Goal: Obtain resource: Obtain resource

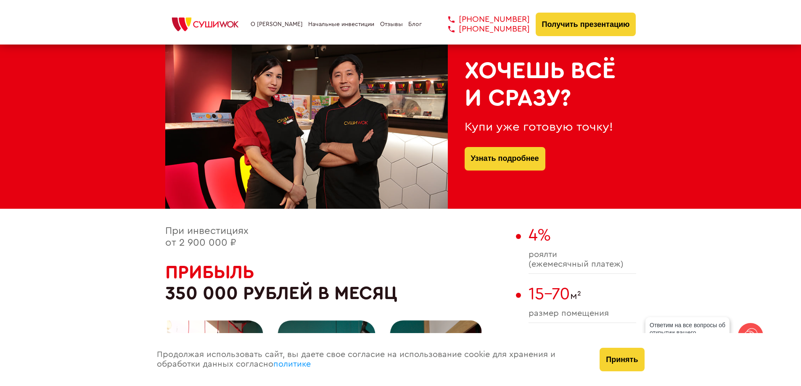
scroll to position [294, 0]
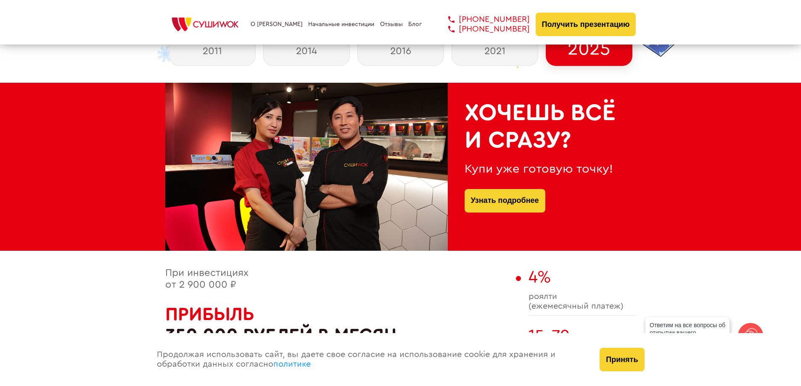
click at [330, 25] on link "Начальные инвестиции" at bounding box center [341, 24] width 66 height 7
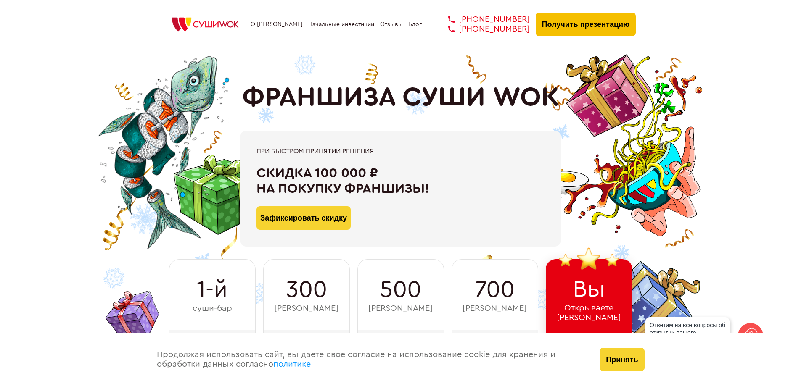
click at [584, 26] on button "Получить презентацию" at bounding box center [586, 25] width 101 height 24
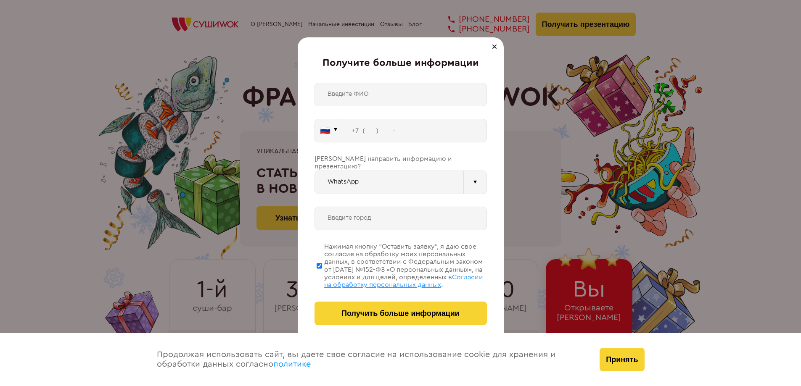
scroll to position [2628, 0]
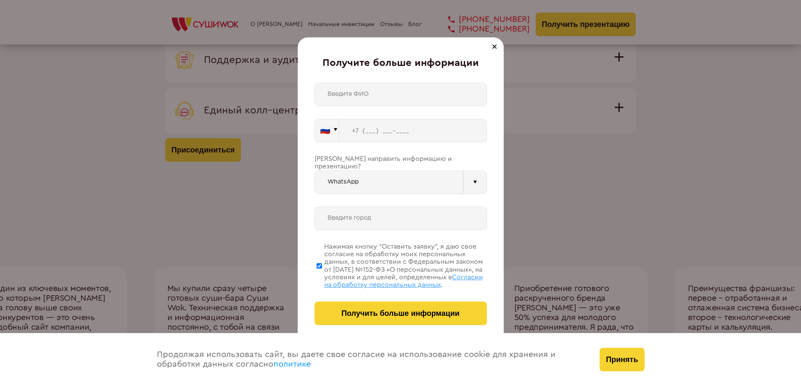
click at [424, 193] on div "🇷🇺 🇹🇷 🇧🇾 🇰🇬 🇰🇿 🇦🇿 🇦🇲 🇬🇪 🇷🇺 Vider" at bounding box center [401, 204] width 172 height 243
